Goal: Information Seeking & Learning: Understand process/instructions

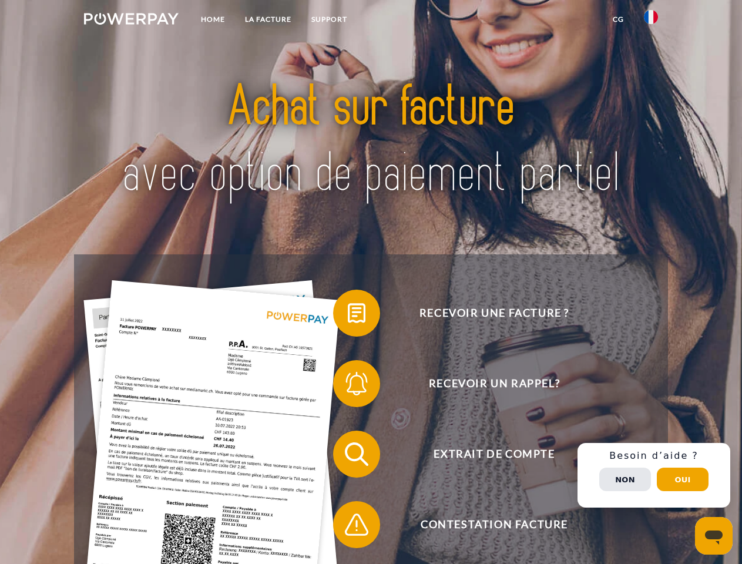
click at [131, 21] on img at bounding box center [131, 19] width 95 height 12
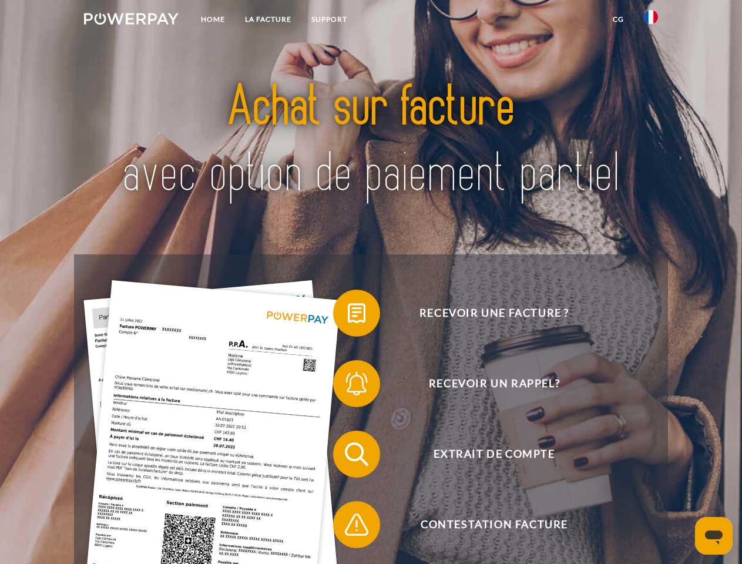
click at [651, 21] on img at bounding box center [651, 17] width 14 height 14
click at [618, 19] on link "CG" at bounding box center [618, 19] width 31 height 21
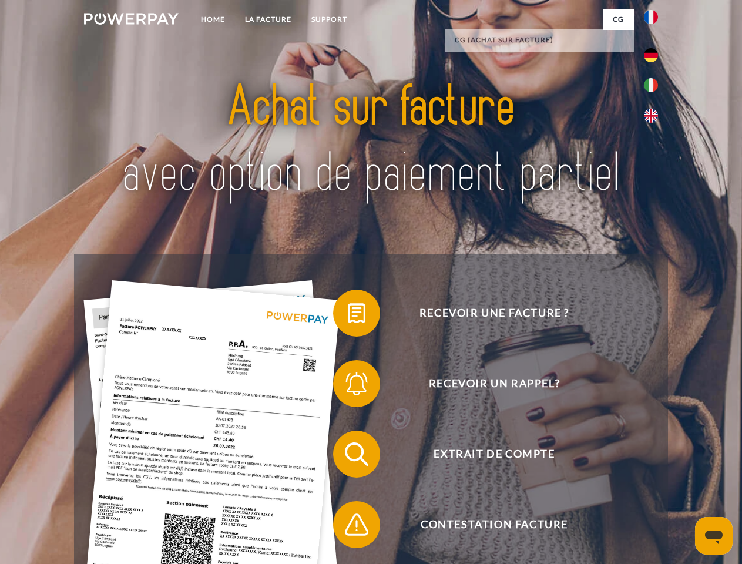
click at [348, 315] on span at bounding box center [338, 313] width 59 height 59
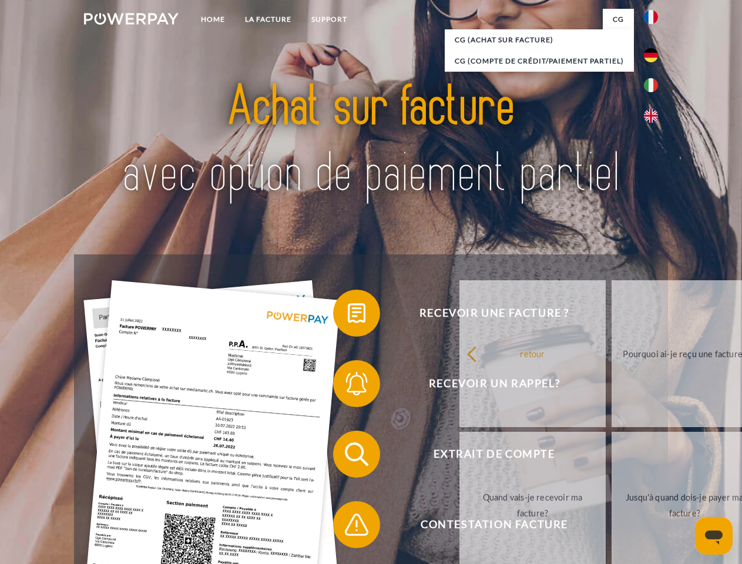
click at [459, 386] on link "retour" at bounding box center [532, 353] width 146 height 147
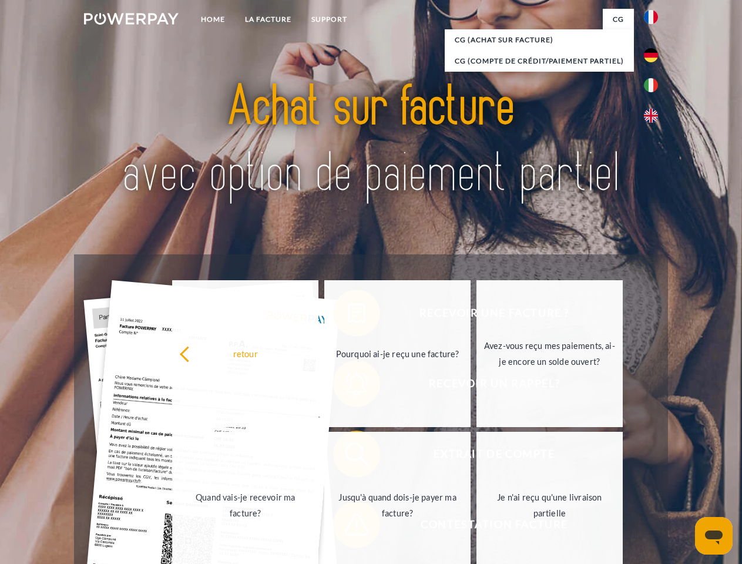
click at [318, 456] on link "Quand vais-je recevoir ma facture?" at bounding box center [245, 505] width 146 height 147
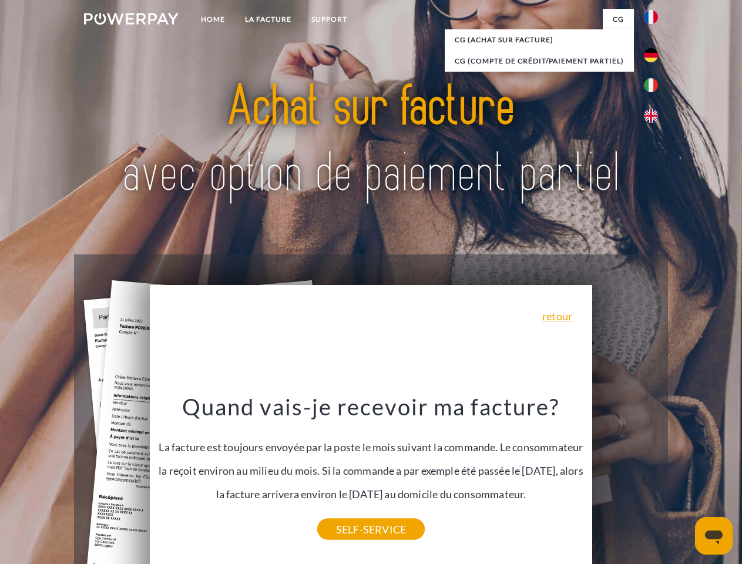
click at [348, 527] on div "Quand vais-je recevoir ma facture? La facture est toujours envoyée par la poste…" at bounding box center [371, 460] width 429 height 137
click at [654, 475] on div "Recevoir une facture ? Recevoir un rappel? Extrait de compte retour" at bounding box center [370, 489] width 593 height 470
click at [625, 477] on span "Extrait de compte" at bounding box center [494, 453] width 288 height 47
click at [682, 479] on header "Home LA FACTURE Support" at bounding box center [371, 405] width 742 height 811
